Goal: Task Accomplishment & Management: Complete application form

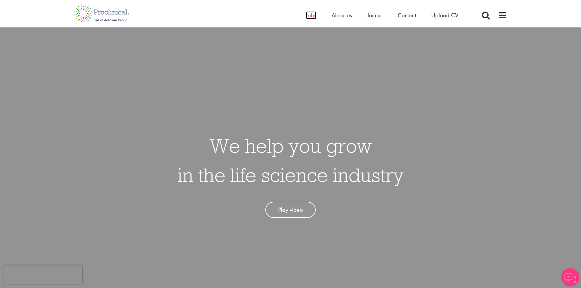
click at [309, 14] on span "Jobs" at bounding box center [311, 15] width 10 height 8
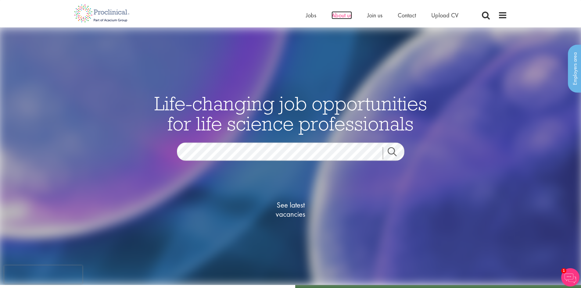
click at [343, 17] on span "About us" at bounding box center [341, 15] width 20 height 8
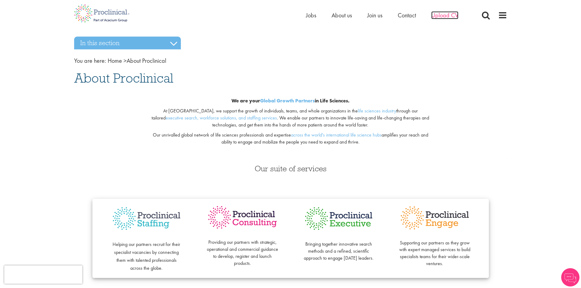
click at [451, 16] on span "Upload CV" at bounding box center [444, 15] width 27 height 8
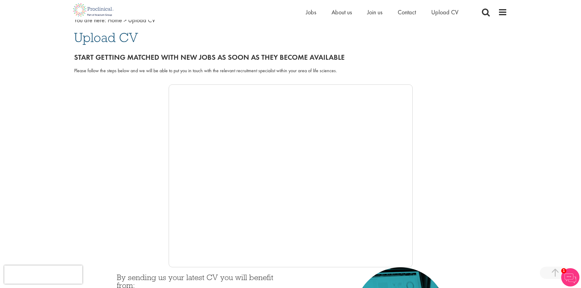
scroll to position [30, 0]
